Goal: Transaction & Acquisition: Obtain resource

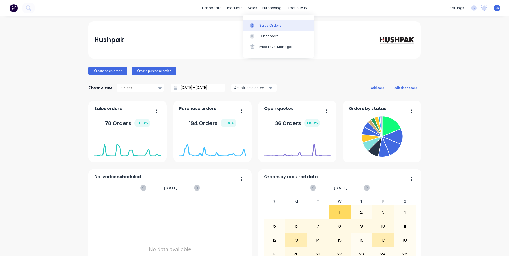
click at [259, 24] on div "Sales Orders" at bounding box center [270, 25] width 22 height 5
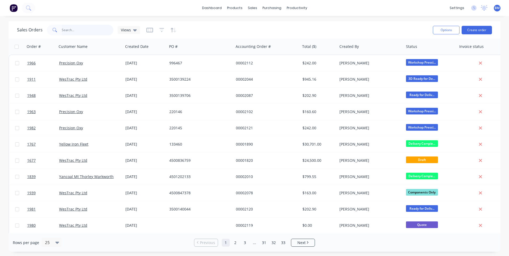
click at [93, 27] on input "text" at bounding box center [88, 30] width 52 height 11
click at [130, 32] on div "Views" at bounding box center [129, 30] width 16 height 5
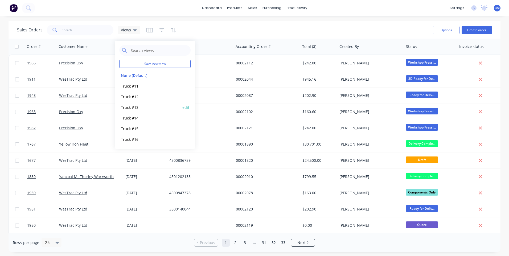
click at [131, 108] on button "Truck #13" at bounding box center [149, 107] width 61 height 6
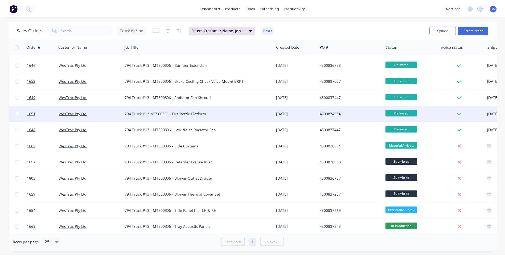
scroll to position [186, 0]
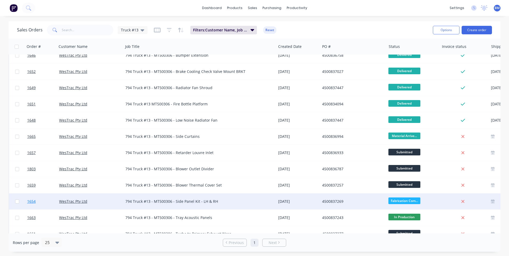
click at [34, 201] on span "1654" at bounding box center [31, 201] width 9 height 5
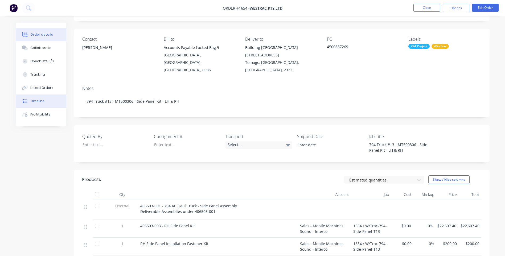
scroll to position [27, 0]
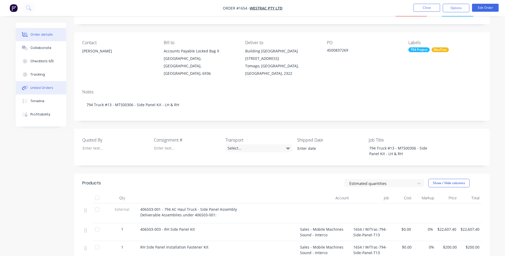
click at [43, 91] on button "Linked Orders" at bounding box center [41, 87] width 51 height 13
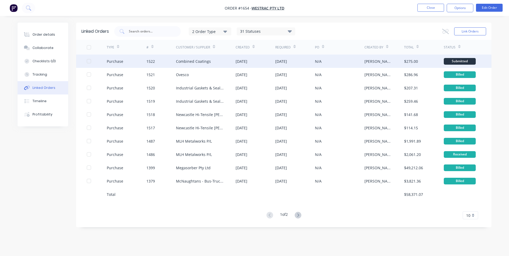
click at [126, 59] on div "Purchase" at bounding box center [127, 61] width 40 height 13
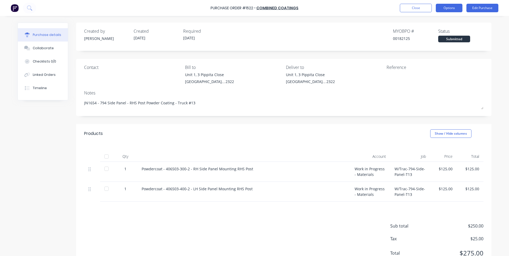
click at [449, 5] on button "Options" at bounding box center [448, 8] width 27 height 9
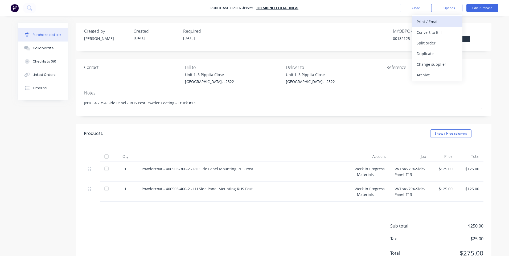
click at [440, 24] on div "Print / Email" at bounding box center [436, 22] width 41 height 8
click at [424, 36] on div "With pricing" at bounding box center [436, 32] width 41 height 8
type textarea "x"
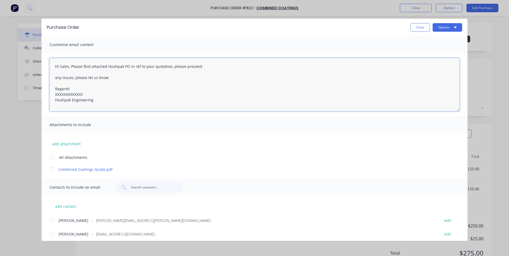
drag, startPoint x: 87, startPoint y: 95, endPoint x: 52, endPoint y: 90, distance: 34.9
click at [51, 94] on textarea "Hi Sales, Please find attached Hushpak PO in ref to your quotation, please proc…" at bounding box center [254, 84] width 410 height 53
drag, startPoint x: 68, startPoint y: 68, endPoint x: 64, endPoint y: 68, distance: 3.7
click at [64, 68] on textarea "Hi Sales, Please find attached Hushpak PO in ref to your quotation, please proc…" at bounding box center [254, 84] width 410 height 53
type textarea "Hi [PERSON_NAME], Please find attached Hushpak PO in ref to your quotation, ple…"
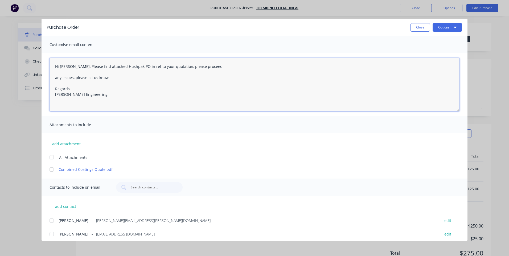
click at [51, 169] on div at bounding box center [51, 169] width 11 height 11
type textarea "x"
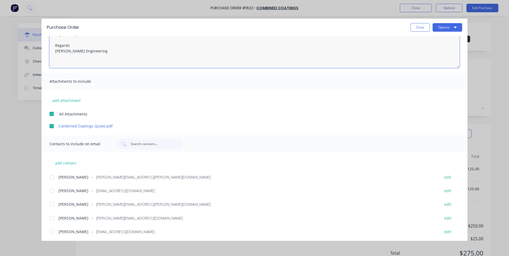
scroll to position [44, 0]
click at [51, 190] on div at bounding box center [51, 190] width 11 height 11
click at [50, 232] on div at bounding box center [51, 231] width 11 height 11
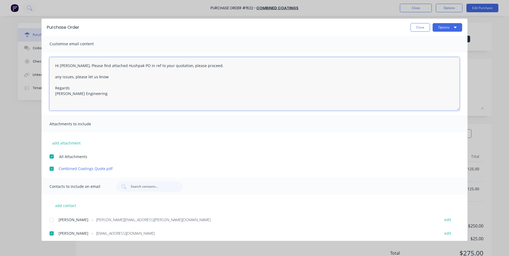
scroll to position [0, 0]
type textarea "Hi [PERSON_NAME], Please find attached Hushpak PO in ref to your quotation, ple…"
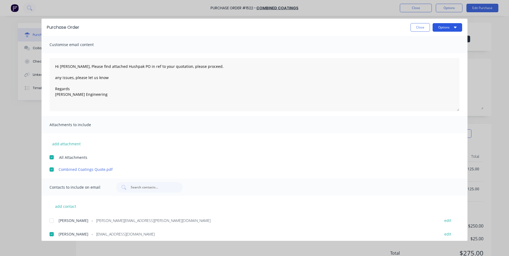
click at [442, 28] on button "Options" at bounding box center [447, 27] width 30 height 9
click at [435, 61] on div "Email" at bounding box center [436, 62] width 41 height 8
click at [421, 29] on button "Close" at bounding box center [419, 27] width 19 height 9
type textarea "x"
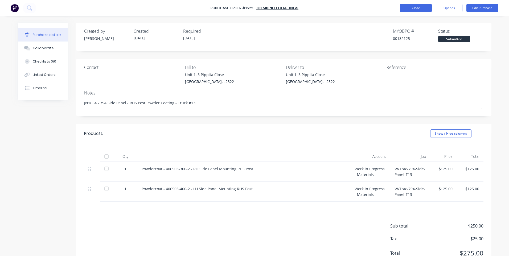
click at [414, 9] on button "Close" at bounding box center [415, 8] width 32 height 9
